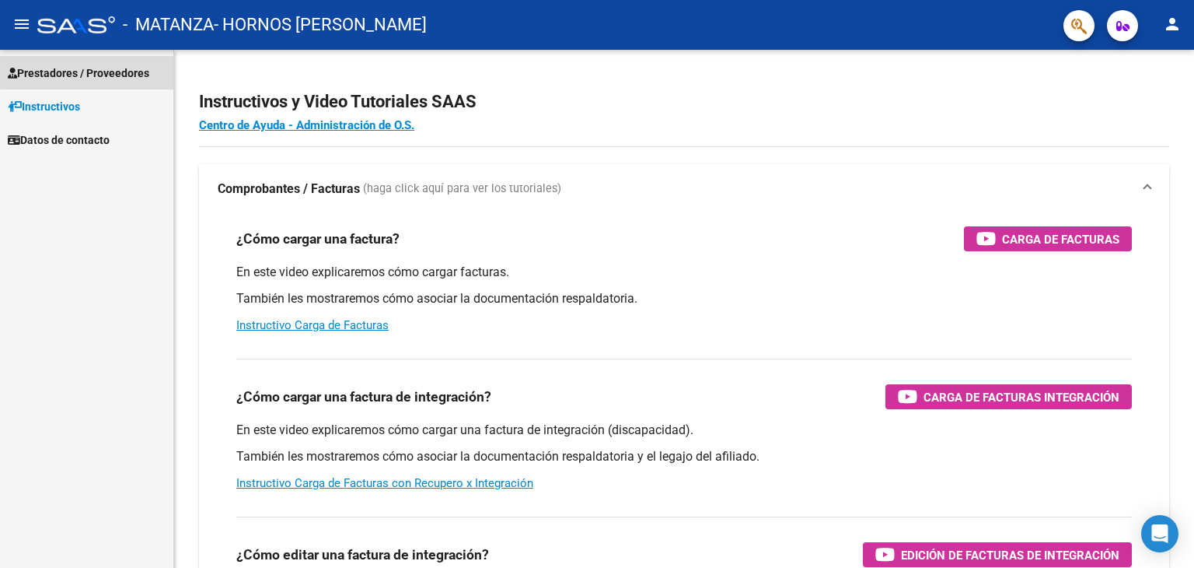
click at [96, 69] on span "Prestadores / Proveedores" at bounding box center [78, 73] width 141 height 17
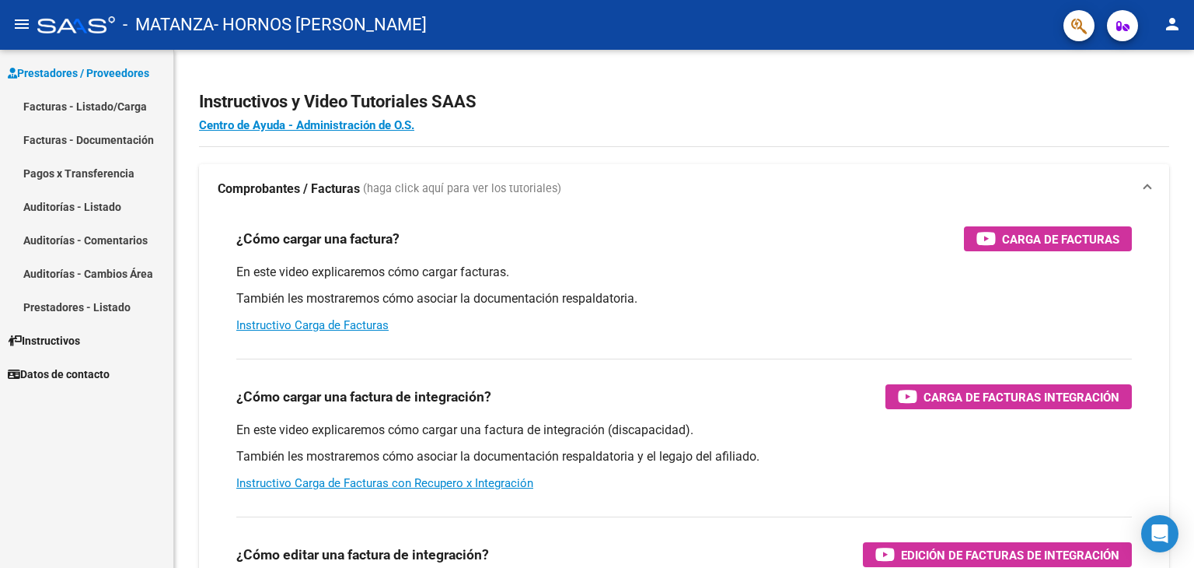
click at [94, 144] on link "Facturas - Documentación" at bounding box center [86, 139] width 173 height 33
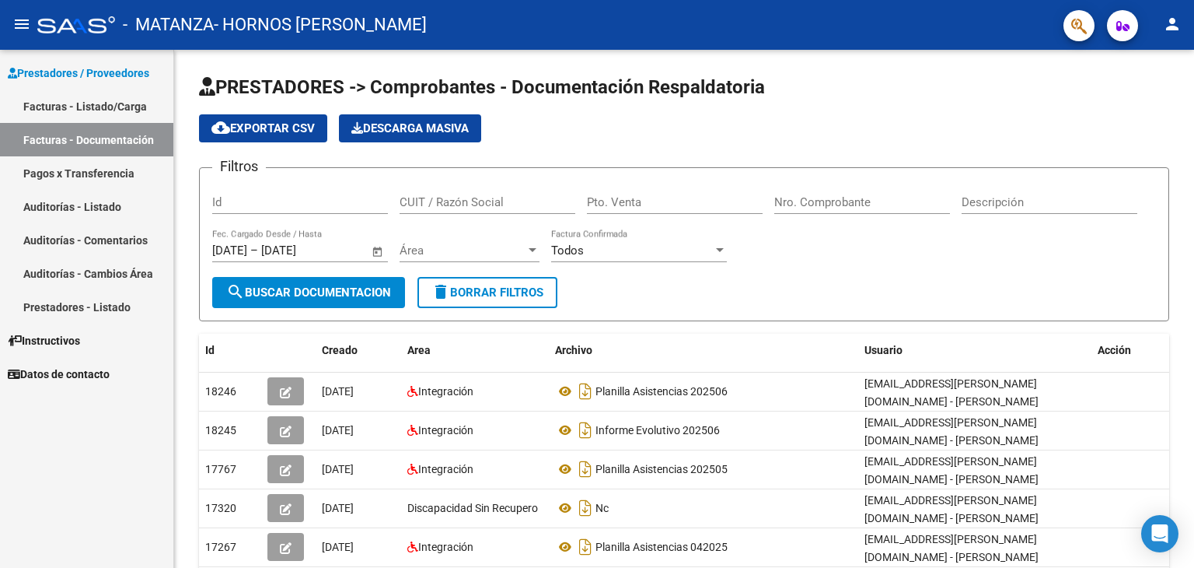
click at [115, 107] on link "Facturas - Listado/Carga" at bounding box center [86, 105] width 173 height 33
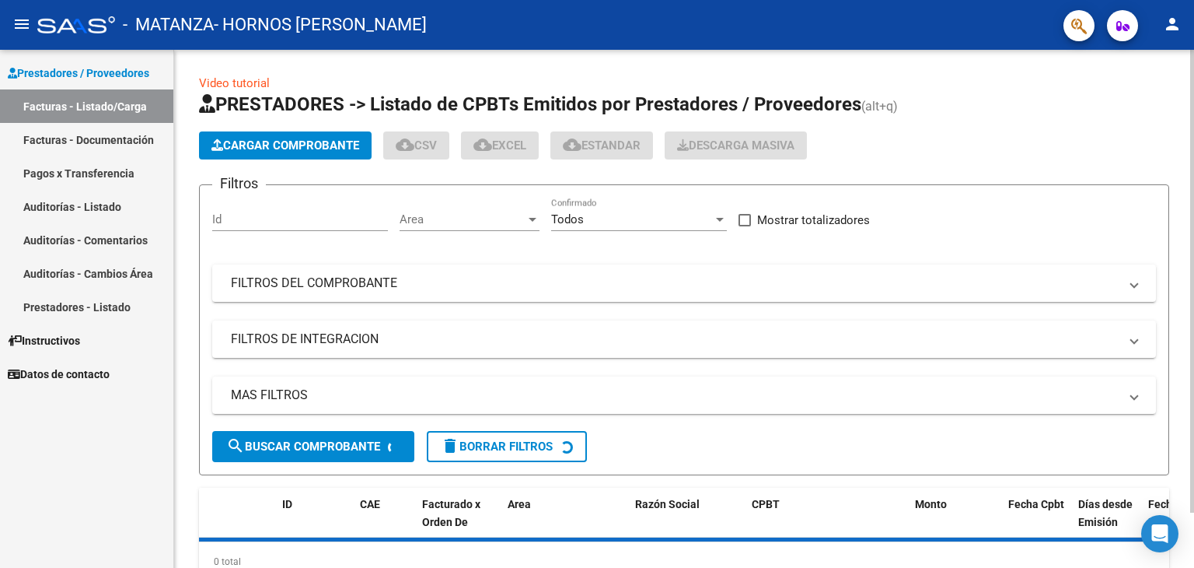
click at [294, 139] on span "Cargar Comprobante" at bounding box center [285, 145] width 148 height 14
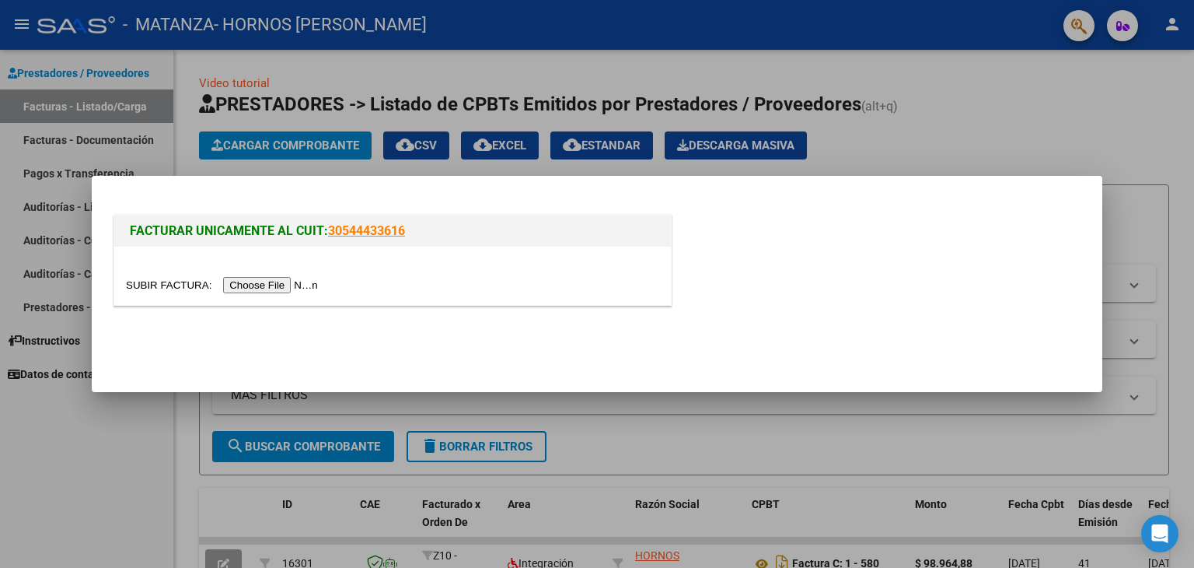
click at [301, 289] on input "file" at bounding box center [224, 285] width 197 height 16
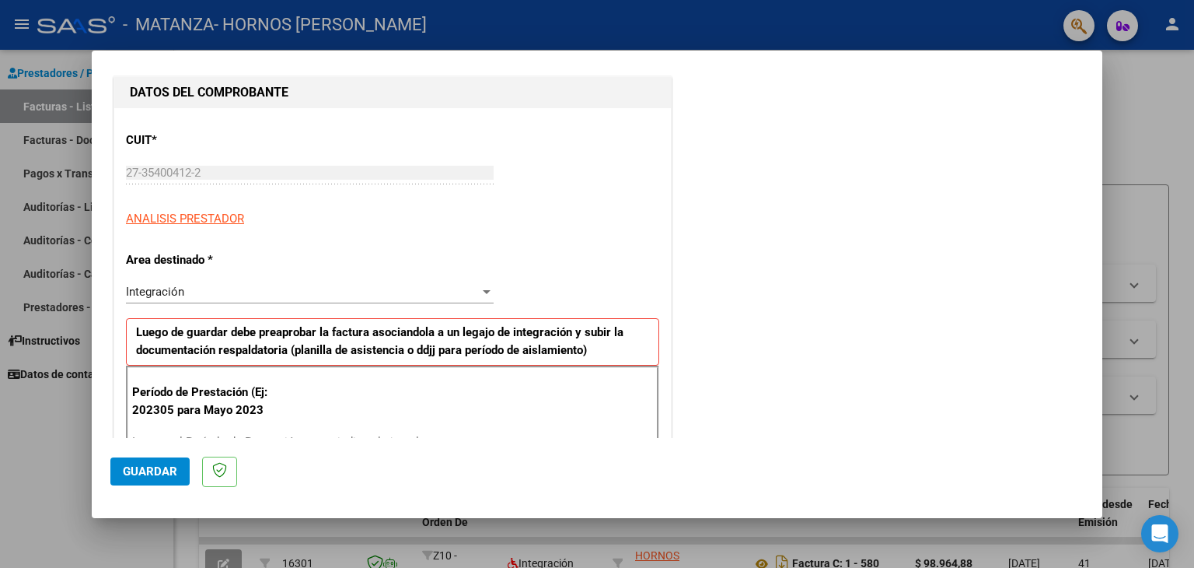
scroll to position [311, 0]
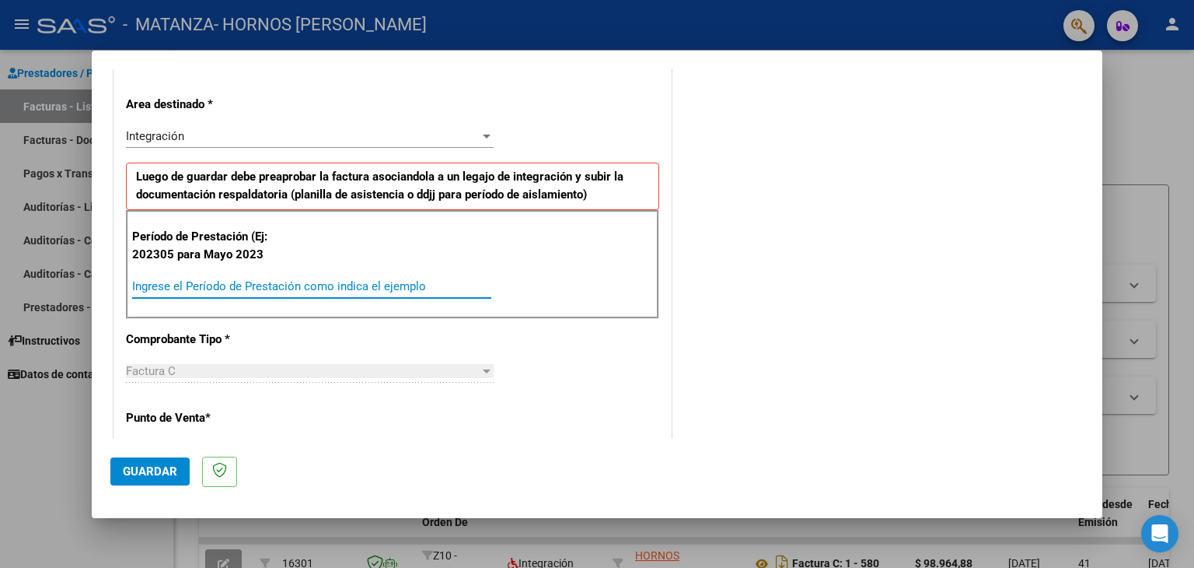
click at [231, 285] on input "Ingrese el Período de Prestación como indica el ejemplo" at bounding box center [311, 286] width 359 height 14
type input "202507"
drag, startPoint x: 553, startPoint y: 450, endPoint x: 446, endPoint y: 380, distance: 127.4
click at [554, 450] on mat-dialog-actions "Guardar" at bounding box center [596, 468] width 973 height 61
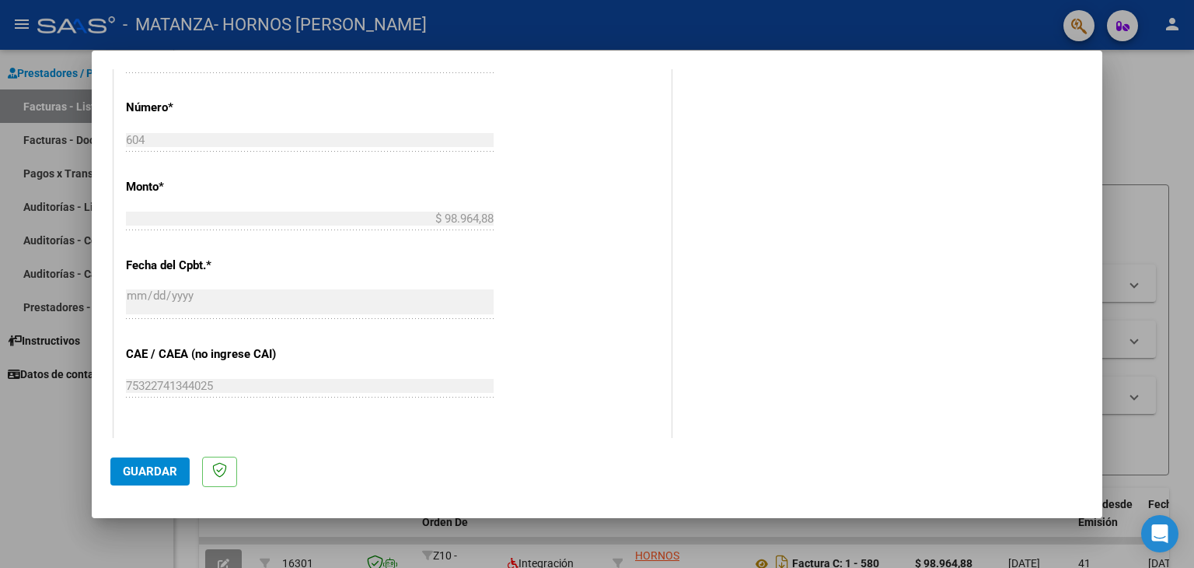
scroll to position [968, 0]
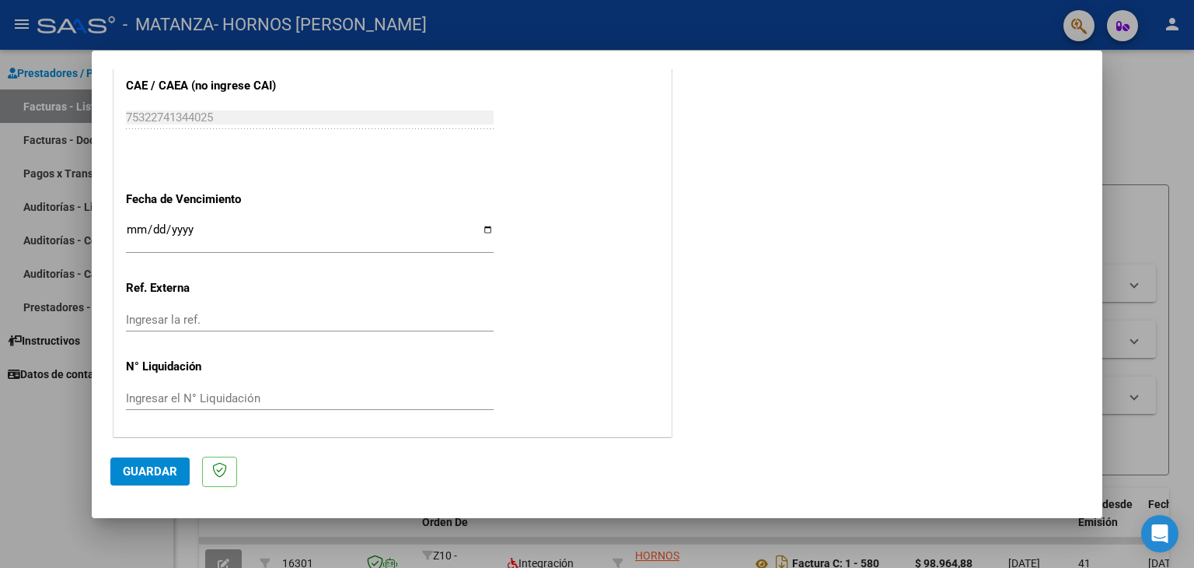
click at [165, 459] on button "Guardar" at bounding box center [149, 471] width 79 height 28
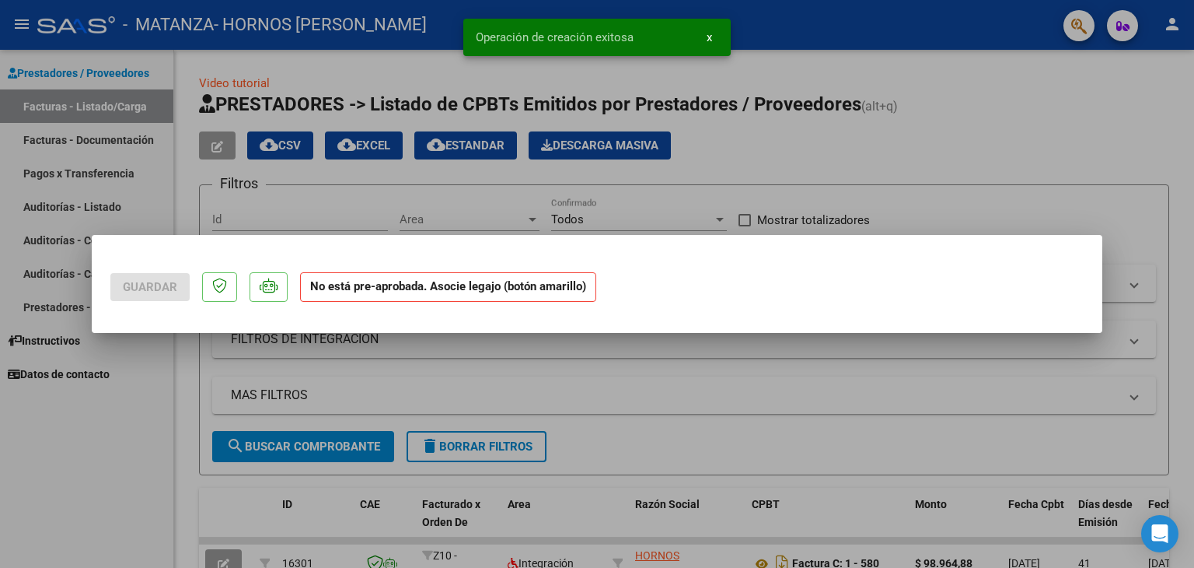
scroll to position [0, 0]
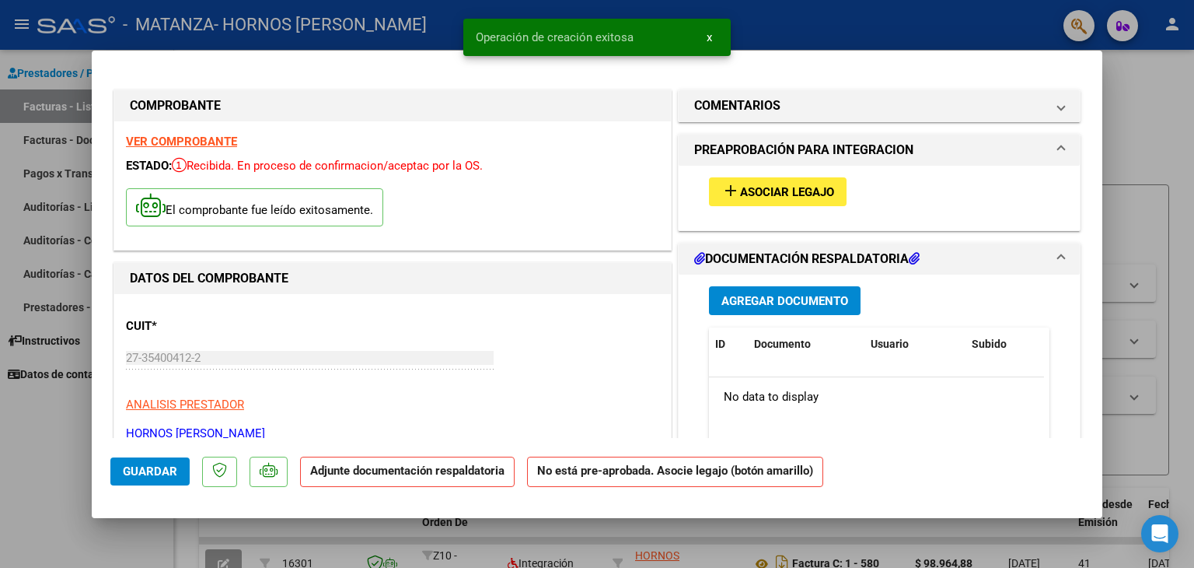
click at [812, 200] on button "add Asociar Legajo" at bounding box center [778, 191] width 138 height 29
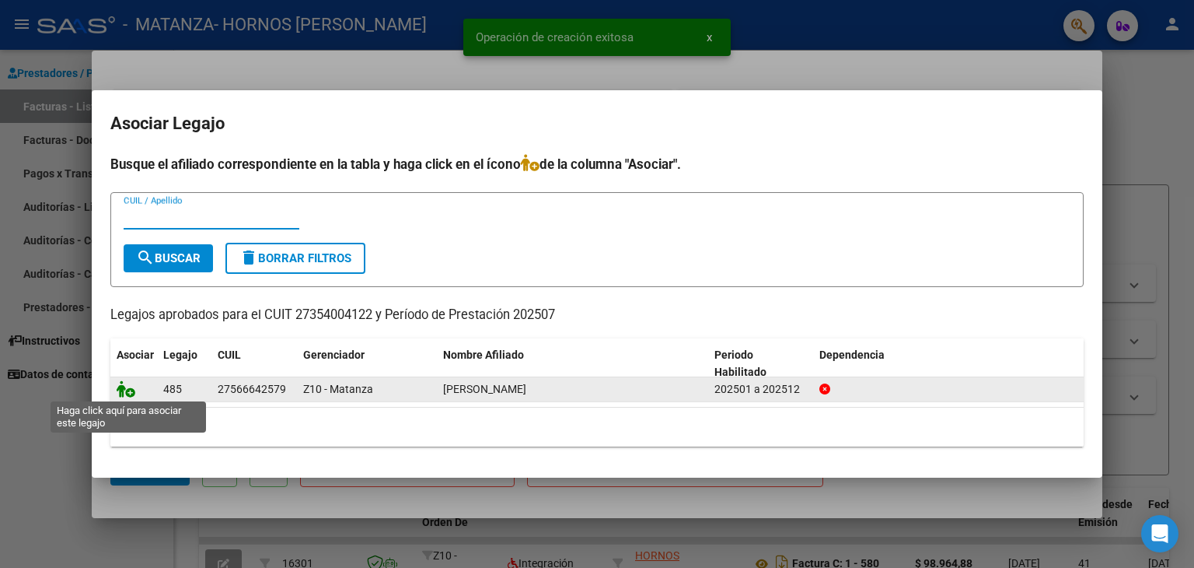
click at [125, 393] on icon at bounding box center [126, 388] width 19 height 17
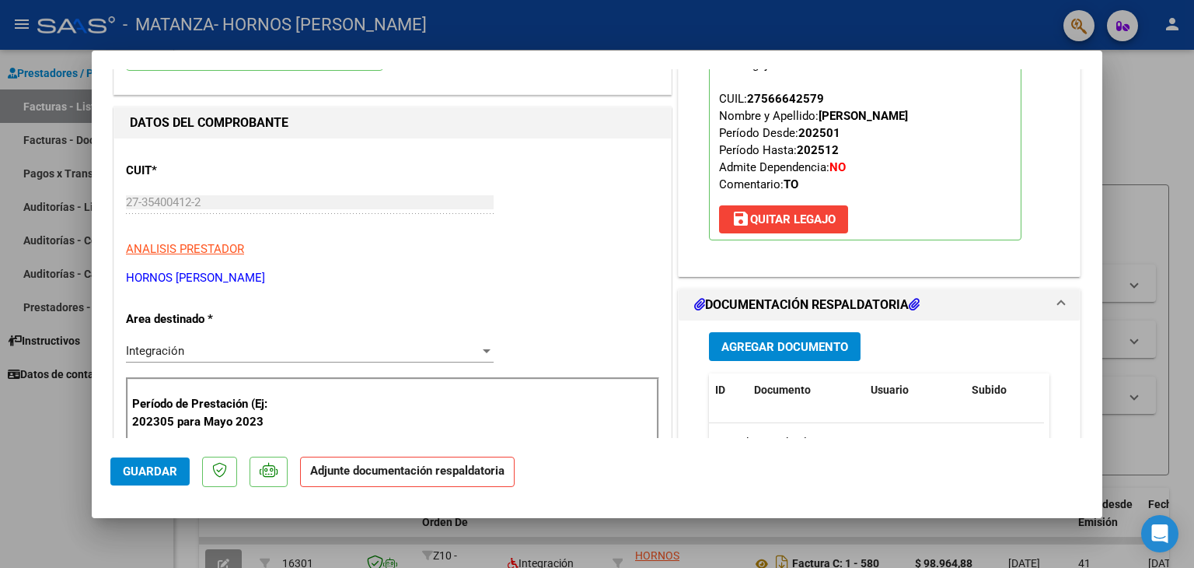
scroll to position [311, 0]
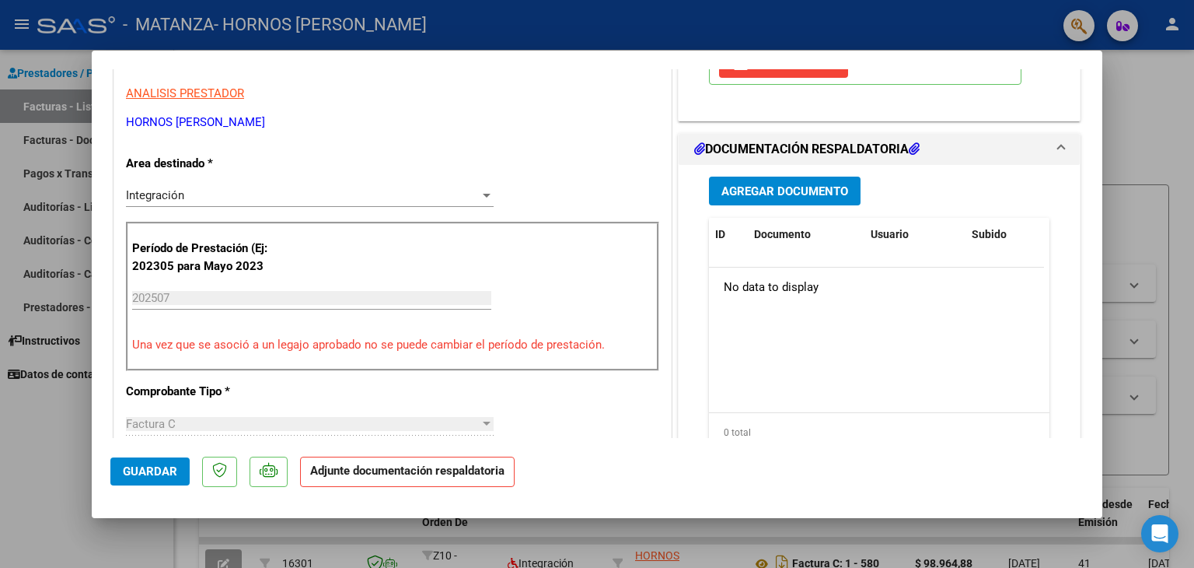
click at [787, 186] on span "Agregar Documento" at bounding box center [784, 191] width 127 height 14
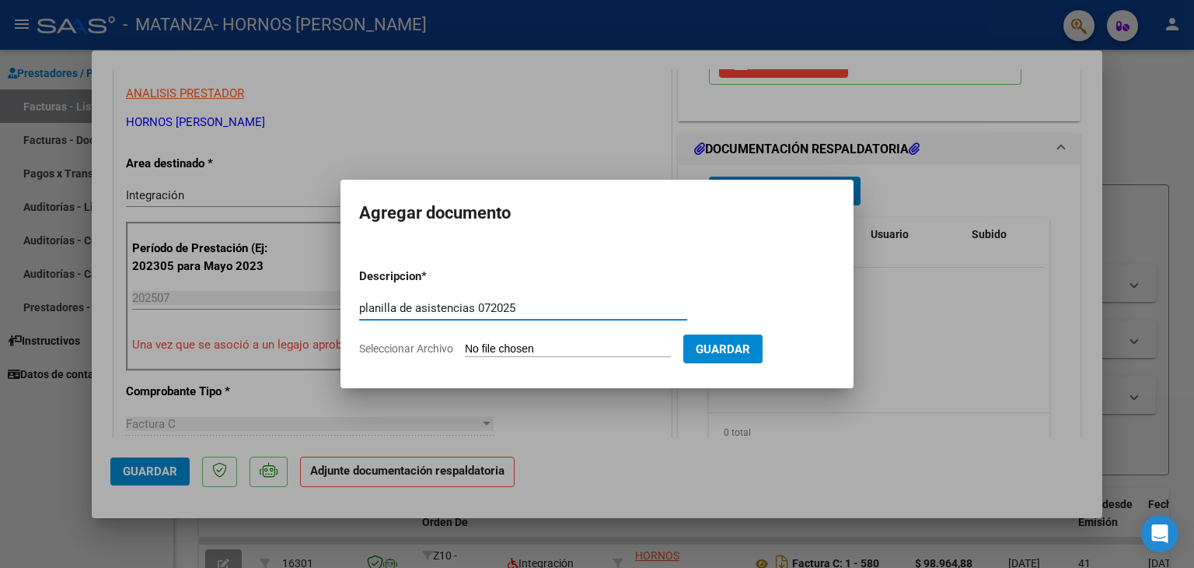
type input "planilla de asistencias 072025"
click at [588, 336] on form "Descripcion * planilla de asistencias 072025 Escriba aquí una descripcion Selec…" at bounding box center [597, 313] width 476 height 114
click at [588, 344] on input "Seleccionar Archivo" at bounding box center [568, 349] width 206 height 15
type input "C:\fakepath\Planilla de Asistencia [PERSON_NAME].pdf"
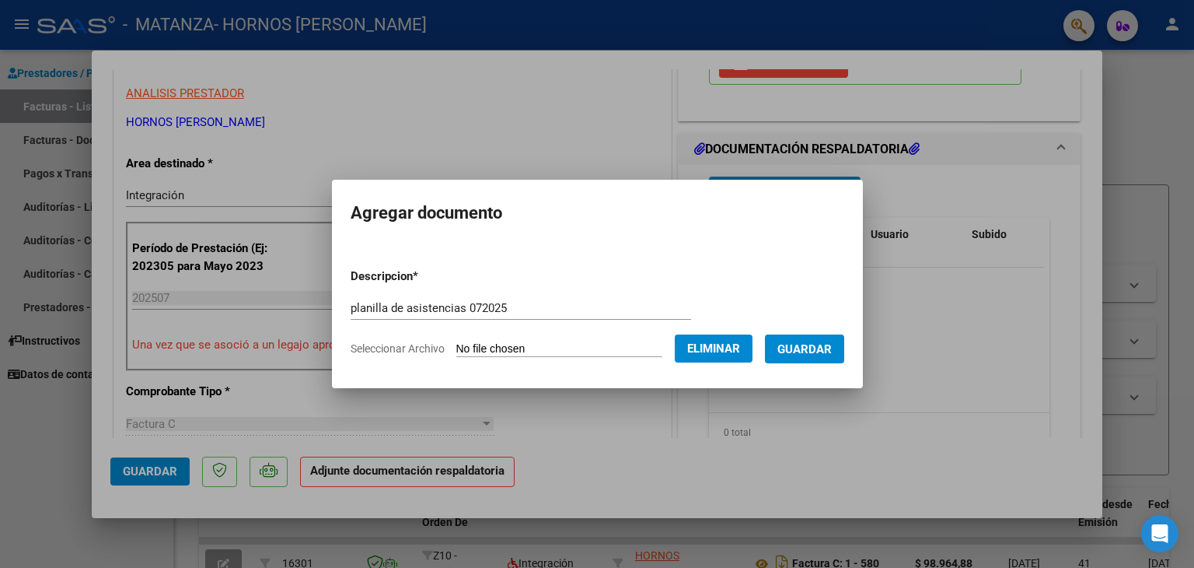
click at [812, 345] on span "Guardar" at bounding box center [804, 349] width 54 height 14
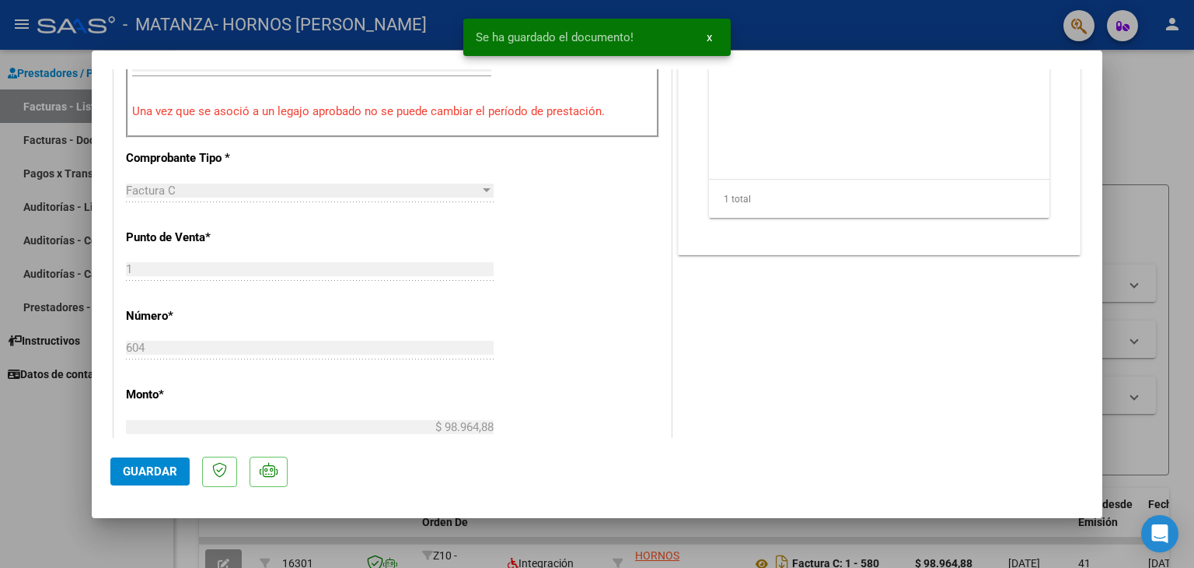
scroll to position [855, 0]
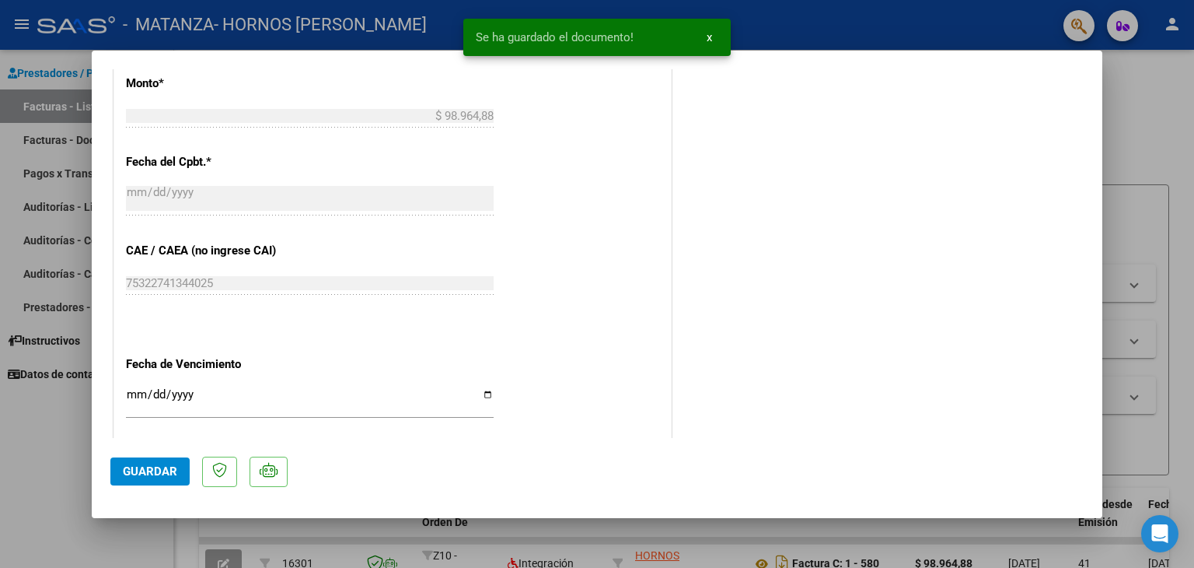
click at [168, 471] on span "Guardar" at bounding box center [150, 471] width 54 height 14
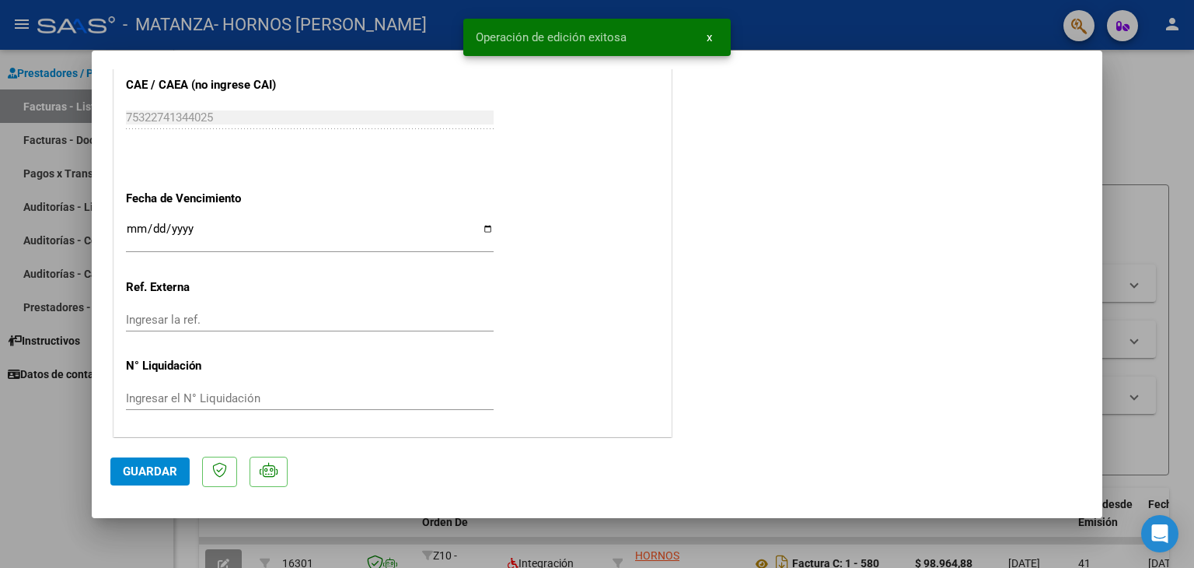
click at [1186, 302] on div at bounding box center [597, 284] width 1194 height 568
type input "$ 0,00"
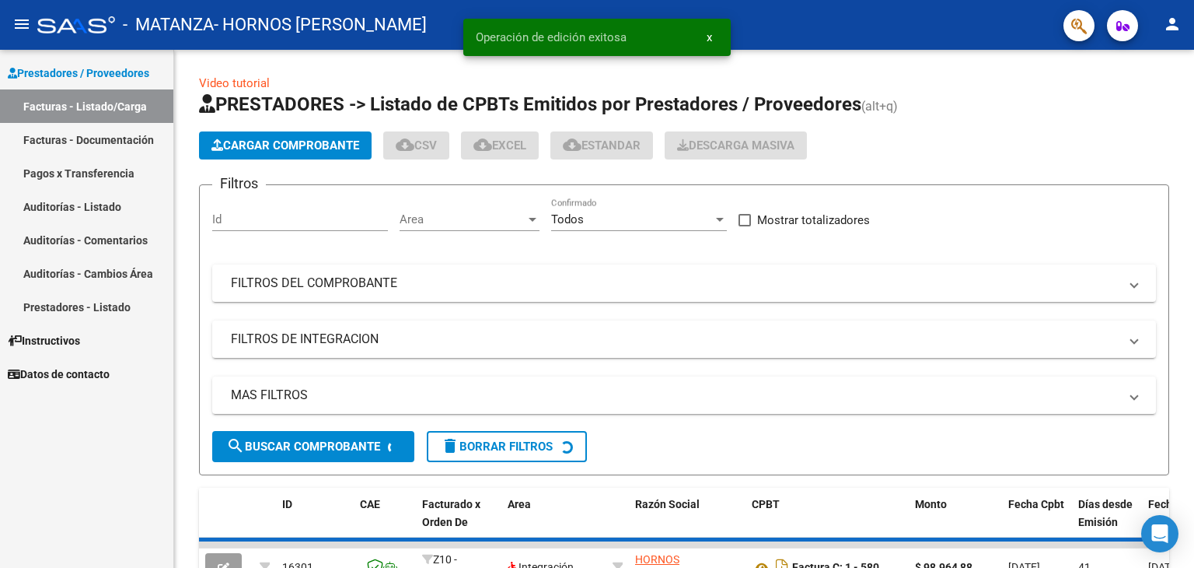
click at [133, 134] on link "Facturas - Documentación" at bounding box center [86, 139] width 173 height 33
